Goal: Task Accomplishment & Management: Use online tool/utility

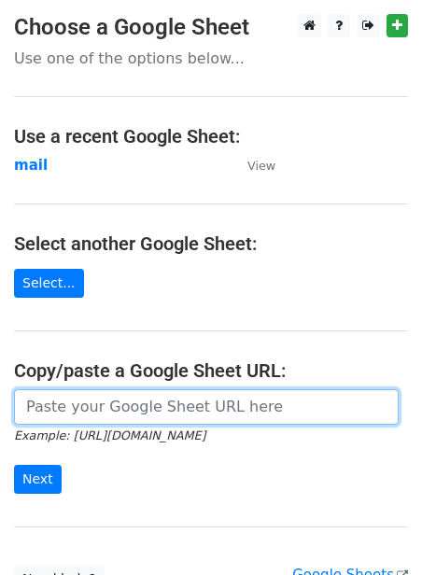
click at [99, 410] on input "url" at bounding box center [206, 406] width 385 height 35
paste input "Sent"
type input "S"
click at [118, 415] on input "url" at bounding box center [206, 406] width 385 height 35
paste input "https://docs.google.com/spreadsheets/d/1jLHnsz--_ZfDqRg_OH2xrkmhbGZ3izLOtmH_H2J…"
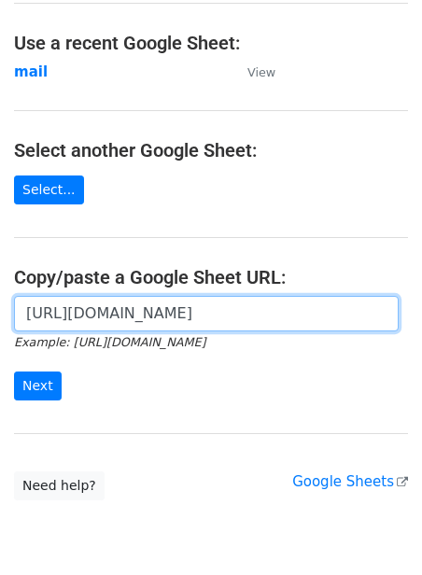
scroll to position [168, 0]
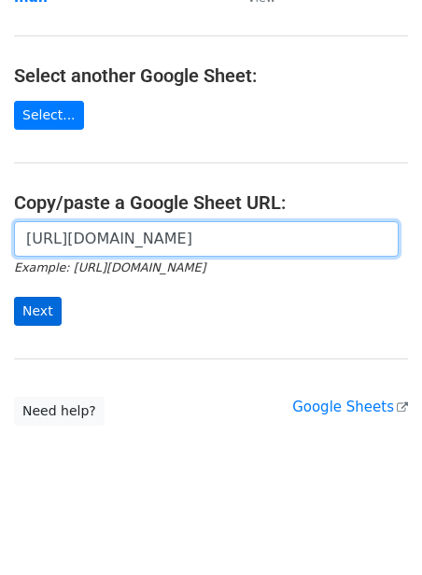
type input "https://docs.google.com/spreadsheets/d/1jLHnsz--_ZfDqRg_OH2xrkmhbGZ3izLOtmH_H2J…"
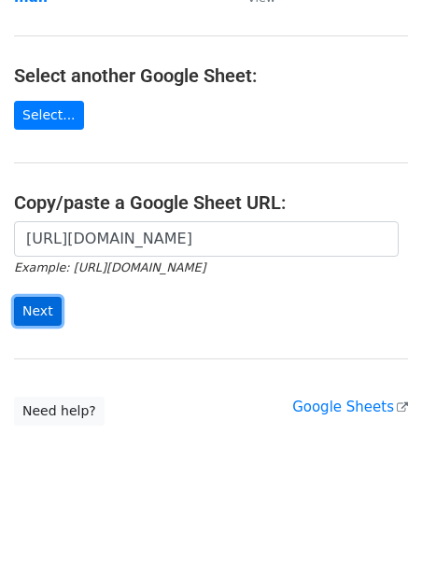
scroll to position [0, 0]
click at [46, 313] on input "Next" at bounding box center [38, 311] width 48 height 29
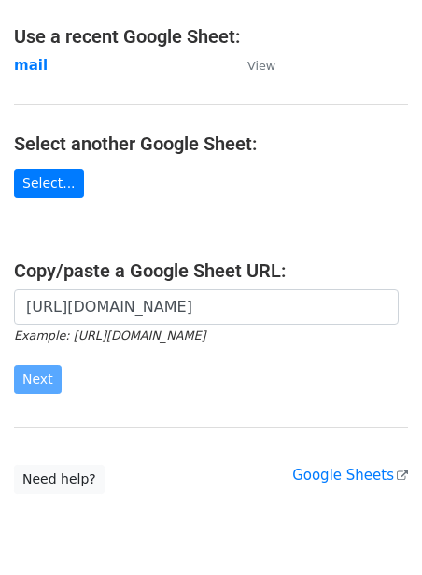
scroll to position [168, 0]
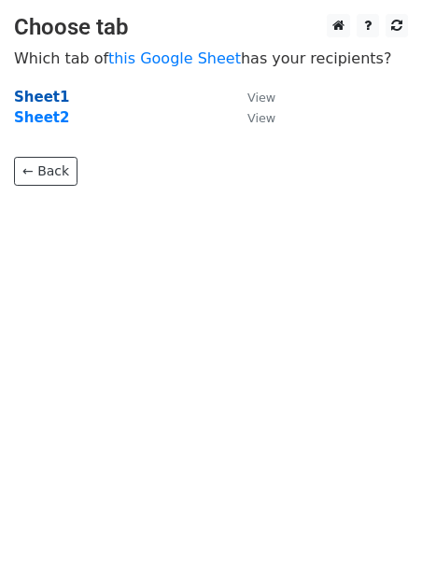
click at [49, 105] on strong "Sheet1" at bounding box center [41, 97] width 55 height 17
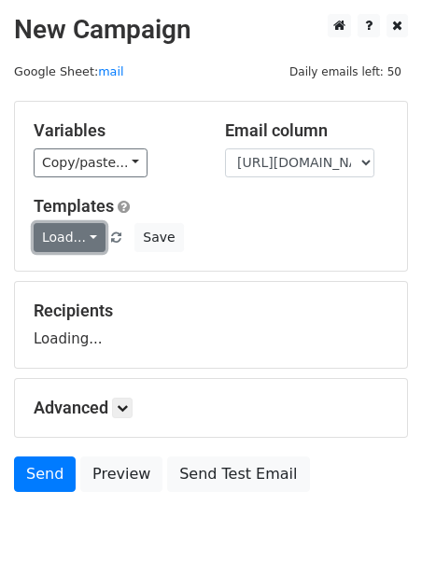
click at [86, 231] on link "Load..." at bounding box center [70, 237] width 72 height 29
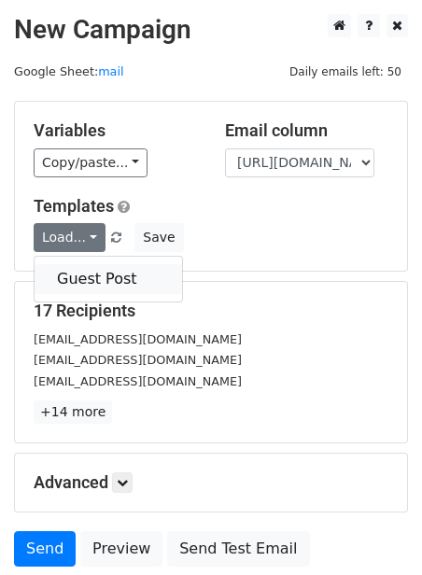
click at [111, 285] on link "Guest Post" at bounding box center [109, 279] width 148 height 30
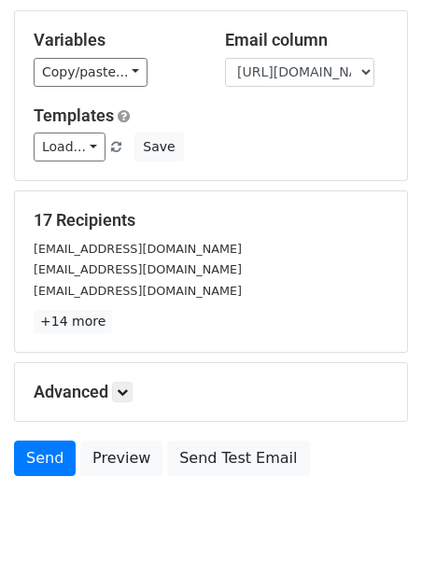
scroll to position [150, 0]
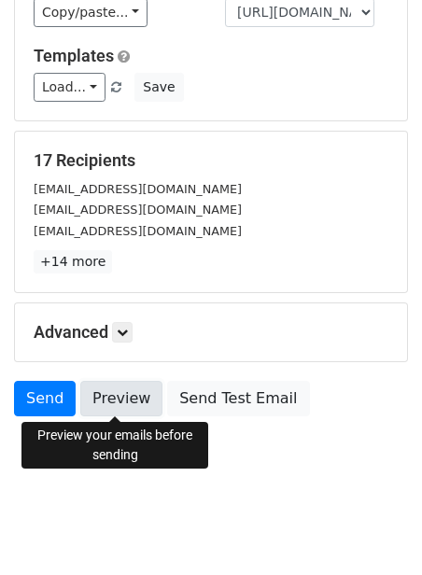
click at [96, 403] on link "Preview" at bounding box center [121, 398] width 82 height 35
click at [107, 388] on link "Preview" at bounding box center [121, 398] width 82 height 35
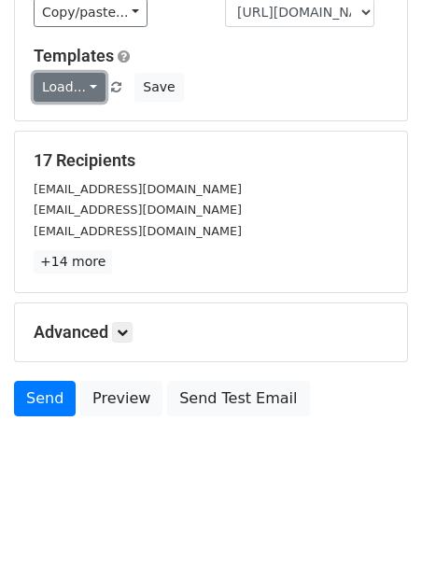
click at [89, 87] on link "Load..." at bounding box center [70, 87] width 72 height 29
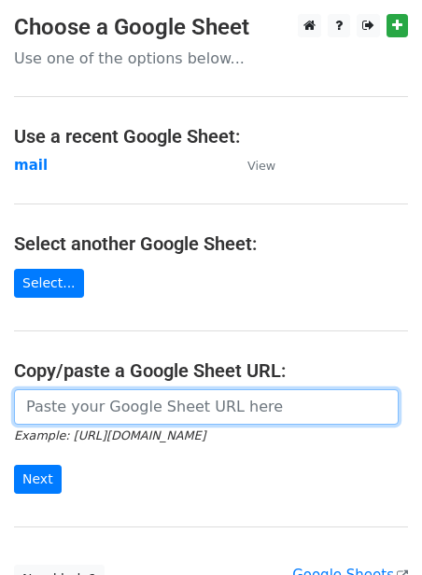
click at [87, 418] on input "url" at bounding box center [206, 406] width 385 height 35
paste input "https://docs.google.com/spreadsheets/d/1jLHnsz--_ZfDqRg_OH2xrkmhbGZ3izLOtmH_H2J…"
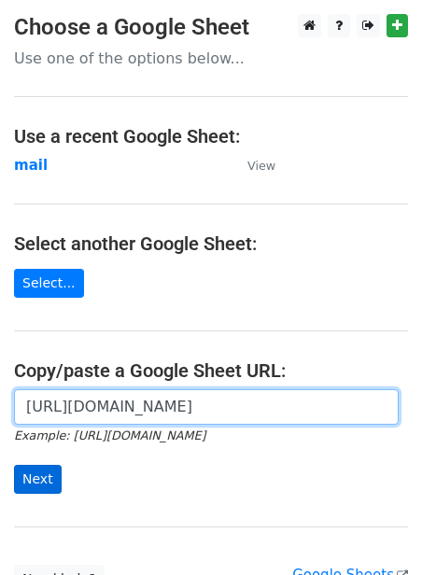
type input "https://docs.google.com/spreadsheets/d/1jLHnsz--_ZfDqRg_OH2xrkmhbGZ3izLOtmH_H2J…"
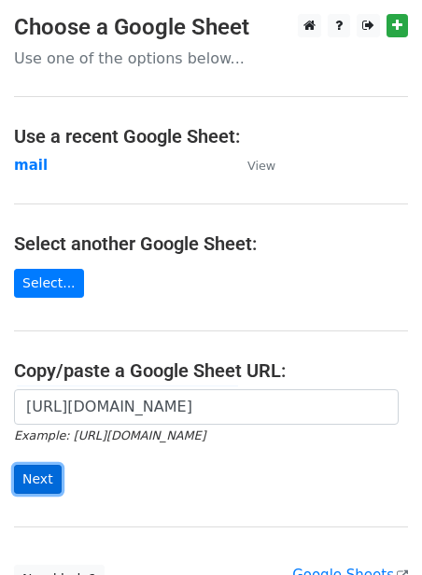
scroll to position [0, 0]
click at [28, 486] on input "Next" at bounding box center [38, 479] width 48 height 29
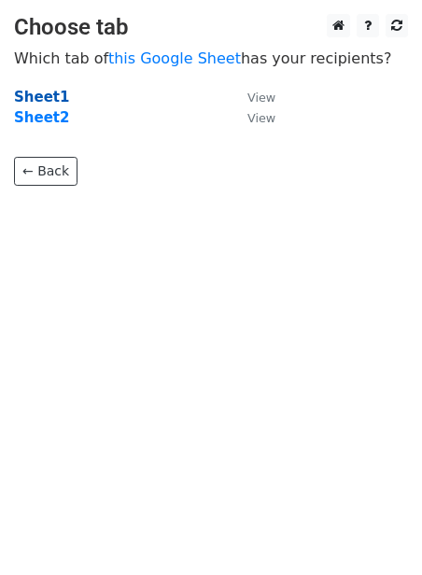
click at [26, 102] on strong "Sheet1" at bounding box center [41, 97] width 55 height 17
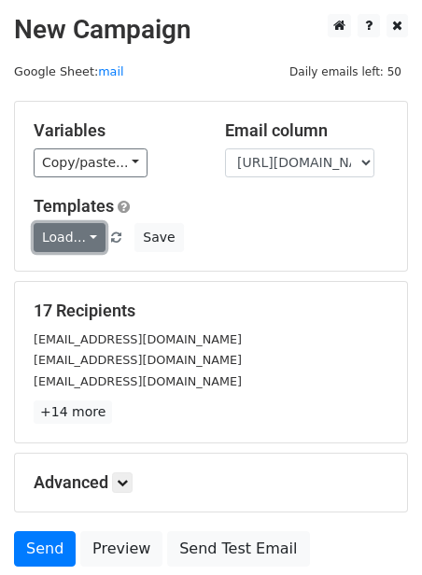
click at [53, 241] on link "Load..." at bounding box center [70, 237] width 72 height 29
click at [108, 282] on link "Guest Post" at bounding box center [109, 279] width 148 height 30
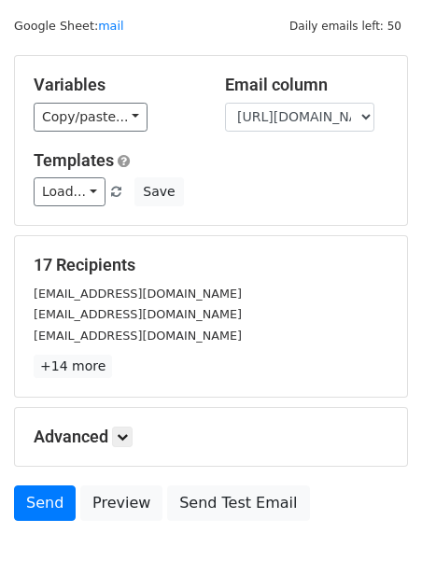
scroll to position [150, 0]
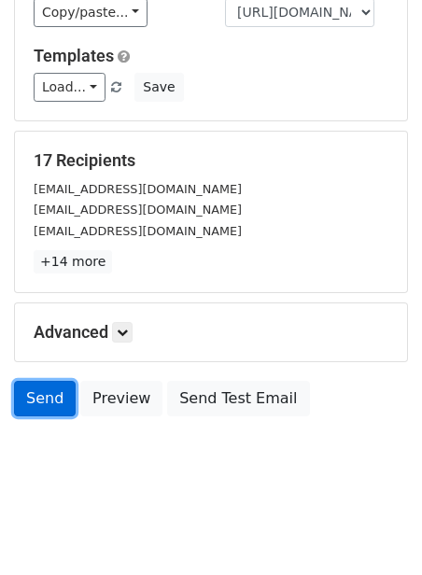
click at [49, 403] on link "Send" at bounding box center [45, 398] width 62 height 35
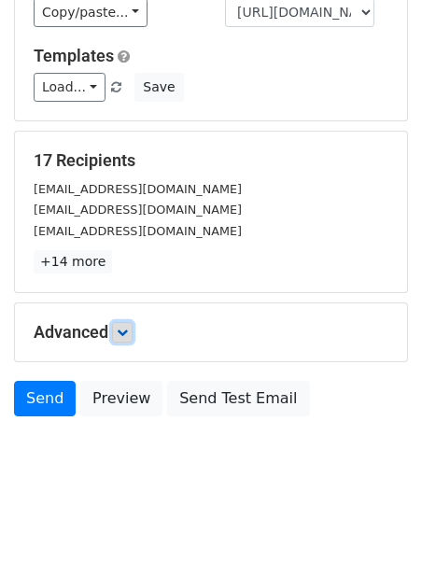
click at [120, 334] on icon at bounding box center [122, 332] width 11 height 11
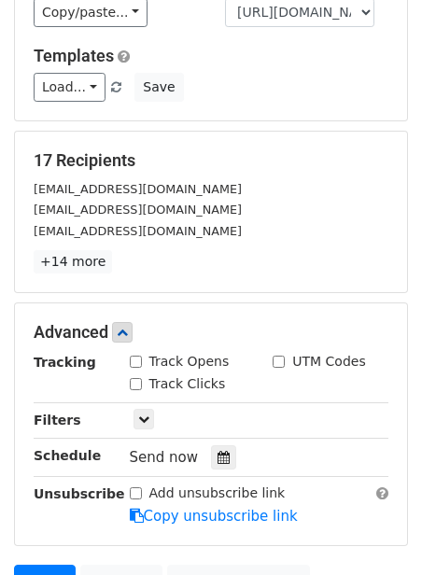
click at [324, 313] on div "Advanced Tracking Track Opens UTM Codes Track Clicks Filters Only include sprea…" at bounding box center [211, 424] width 392 height 242
click at [58, 87] on link "Load..." at bounding box center [70, 87] width 72 height 29
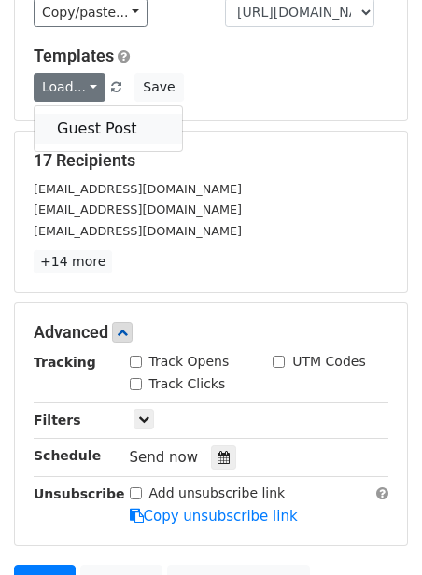
click at [95, 135] on link "Guest Post" at bounding box center [109, 129] width 148 height 30
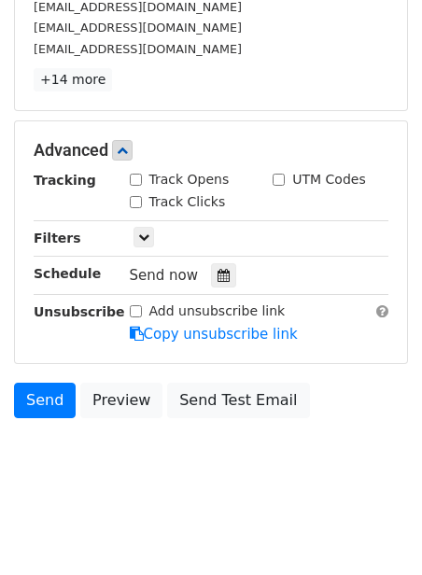
scroll to position [333, 0]
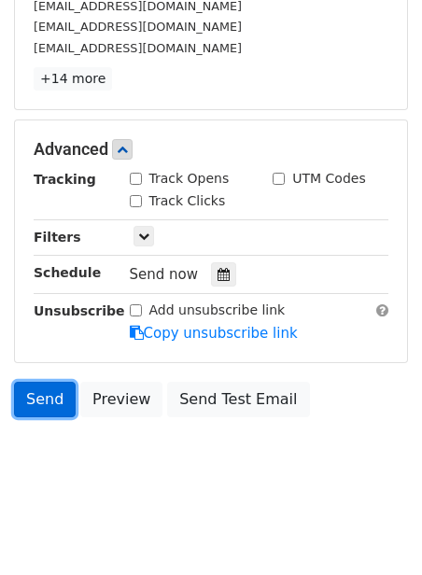
click at [57, 394] on link "Send" at bounding box center [45, 399] width 62 height 35
click at [189, 454] on body "New Campaign Daily emails left: 50 Google Sheet: mail Variables Copy/paste... {…" at bounding box center [211, 91] width 422 height 821
click at [35, 395] on link "Send" at bounding box center [45, 399] width 62 height 35
